Goal: Check status: Check status

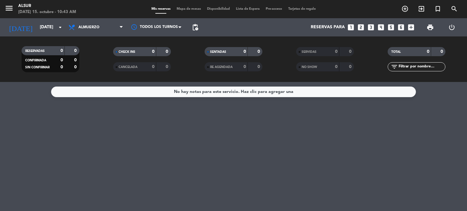
click at [75, 29] on icon at bounding box center [72, 27] width 9 height 7
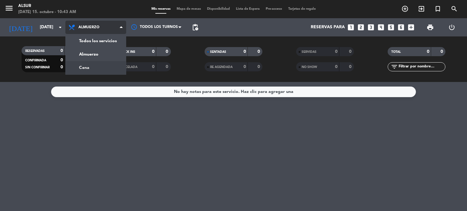
click at [91, 63] on div "menu Alsur [DATE] 15. octubre - 10:43 AM Mis reservas Mapa de mesas Disponibili…" at bounding box center [233, 41] width 467 height 82
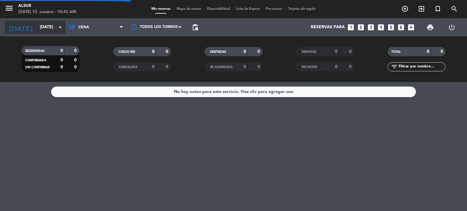
click at [48, 25] on input "[DATE]" at bounding box center [66, 27] width 58 height 11
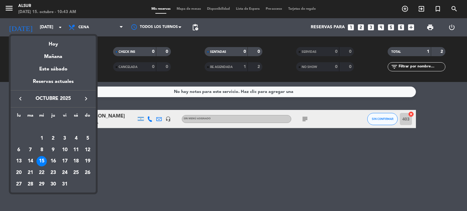
click at [78, 162] on div "18" at bounding box center [76, 161] width 10 height 10
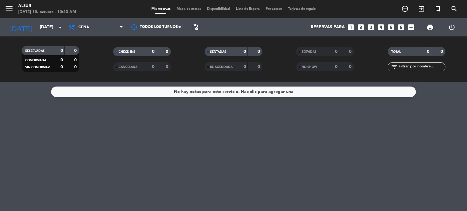
click at [138, 170] on div "No hay notas para este servicio. Haz clic para agregar una" at bounding box center [233, 146] width 467 height 129
click at [72, 28] on icon at bounding box center [72, 27] width 9 height 7
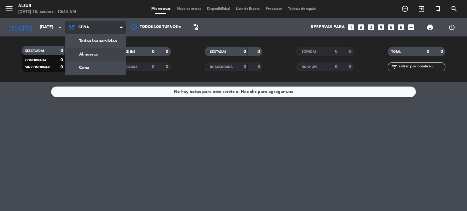
click at [95, 53] on div "menu Alsur [DATE] 15. octubre - 10:44 AM Mis reservas Mapa de mesas Disponibili…" at bounding box center [233, 41] width 467 height 82
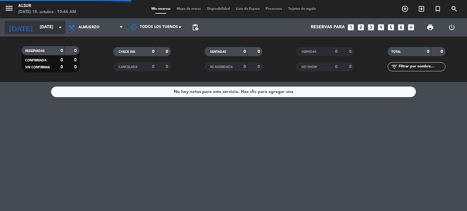
click at [58, 25] on icon "arrow_drop_down" at bounding box center [60, 27] width 7 height 7
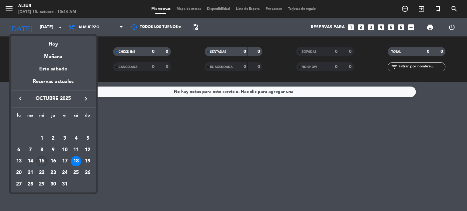
click at [42, 160] on div "15" at bounding box center [42, 161] width 10 height 10
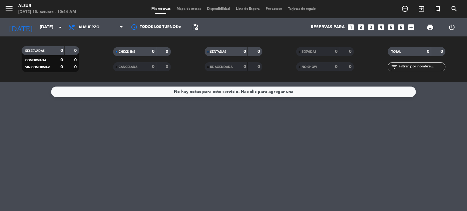
type input "[DATE]"
click at [214, 141] on div "No hay notas para este servicio. Haz clic para agregar una" at bounding box center [233, 146] width 467 height 129
